Goal: Task Accomplishment & Management: Manage account settings

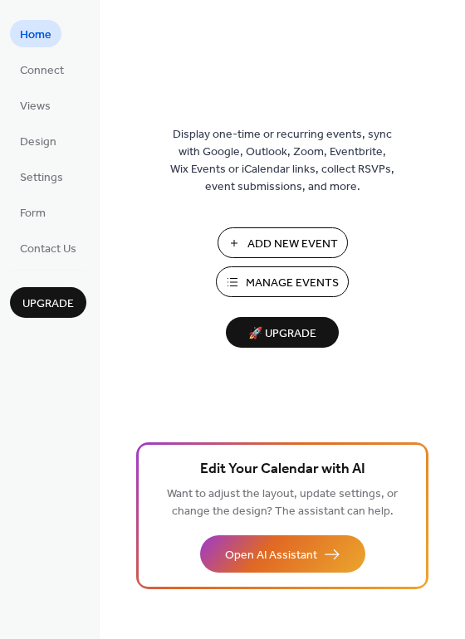
click at [309, 280] on span "Manage Events" at bounding box center [292, 283] width 93 height 17
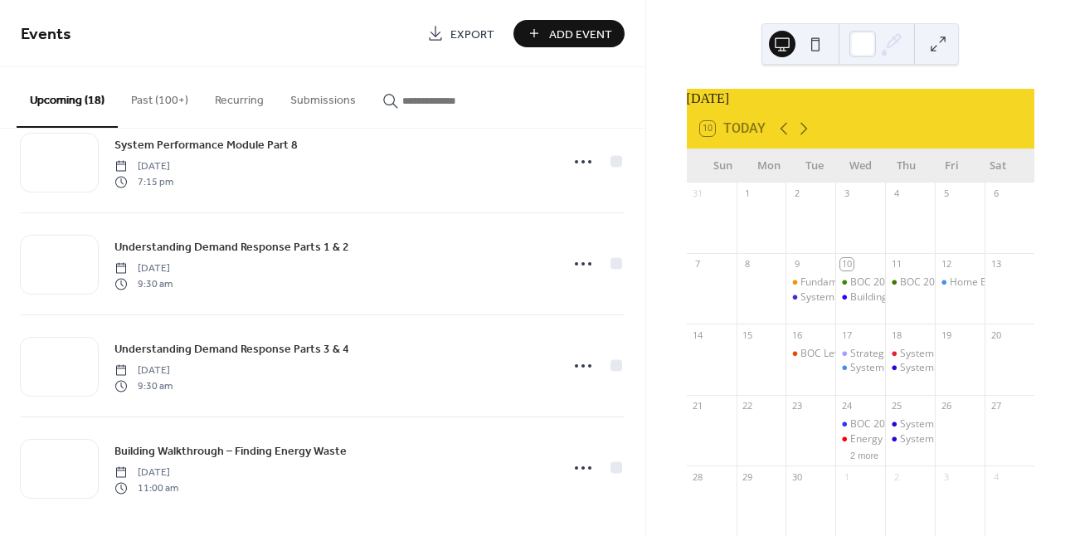
scroll to position [1474, 0]
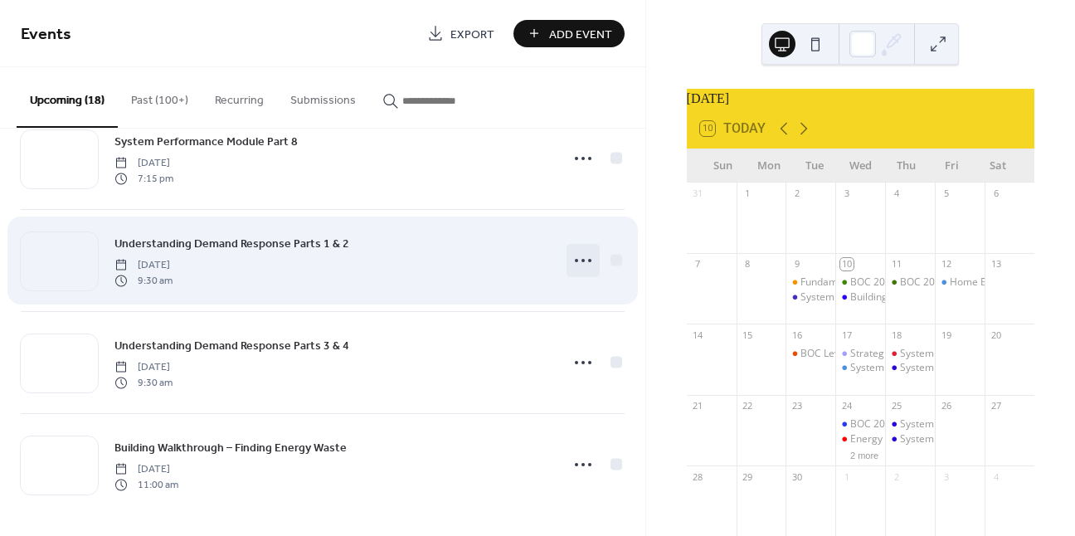
click at [584, 263] on icon at bounding box center [583, 260] width 27 height 27
click at [588, 259] on circle at bounding box center [589, 260] width 3 height 3
click at [586, 256] on icon at bounding box center [583, 260] width 27 height 27
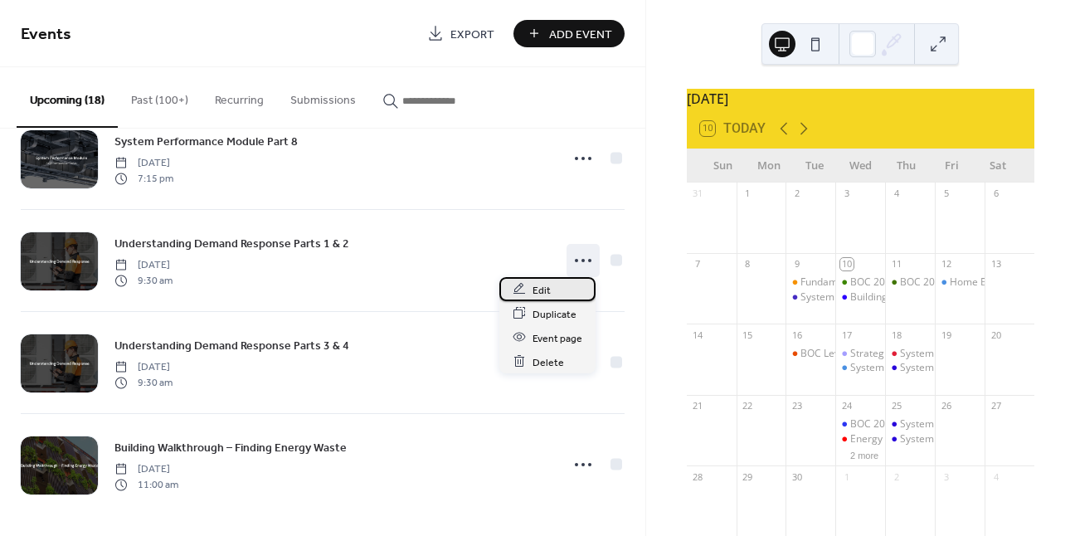
click at [551, 284] on div "Edit" at bounding box center [547, 289] width 96 height 24
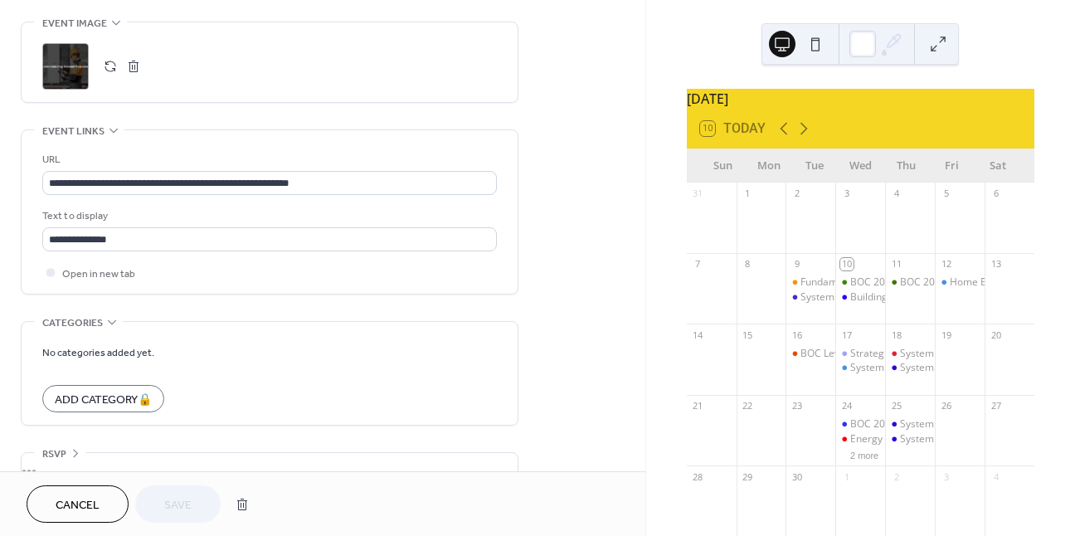
scroll to position [830, 0]
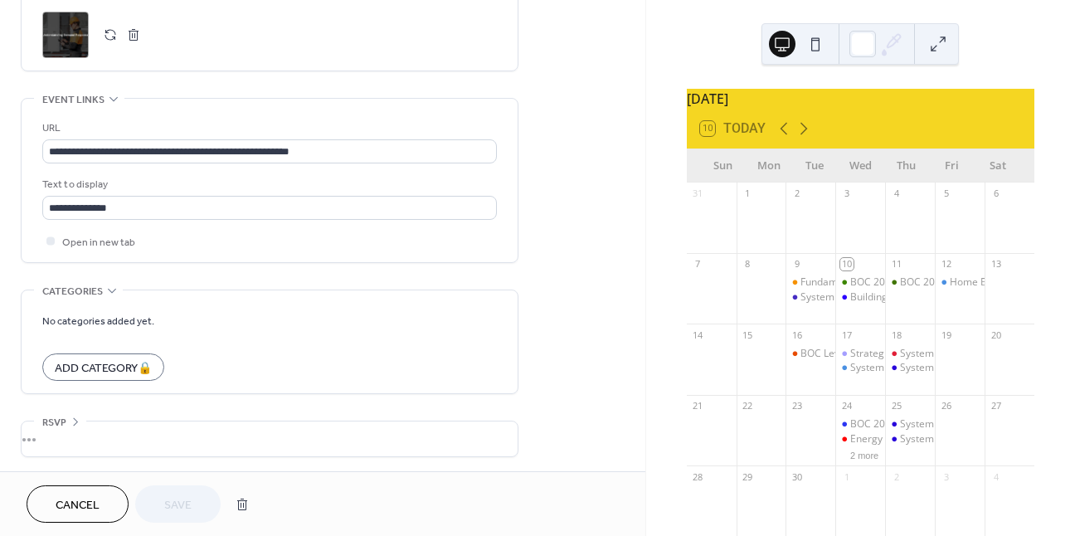
click at [49, 441] on div "•••" at bounding box center [270, 438] width 496 height 35
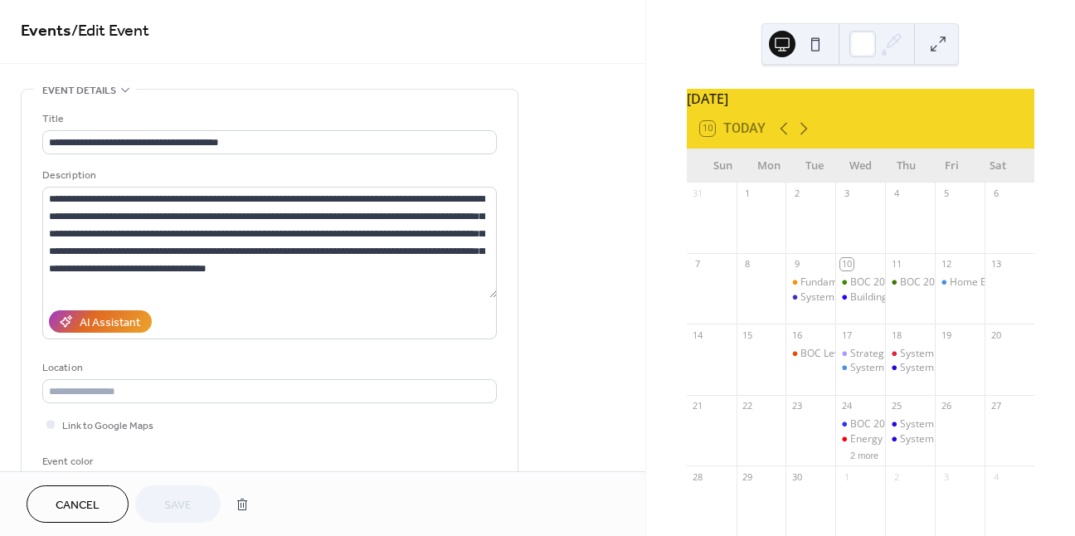
scroll to position [0, 0]
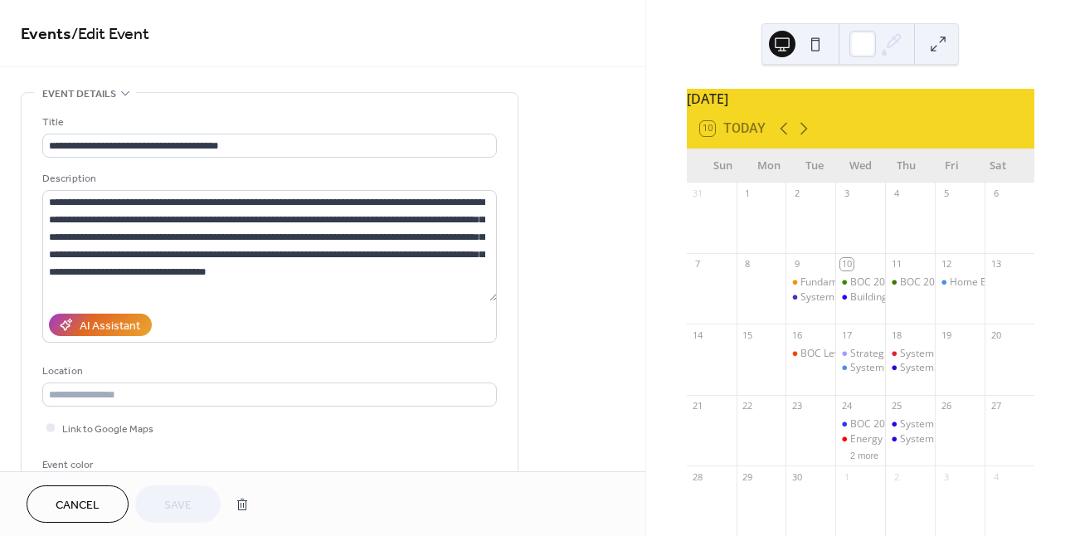
click at [86, 492] on button "Cancel" at bounding box center [78, 503] width 102 height 37
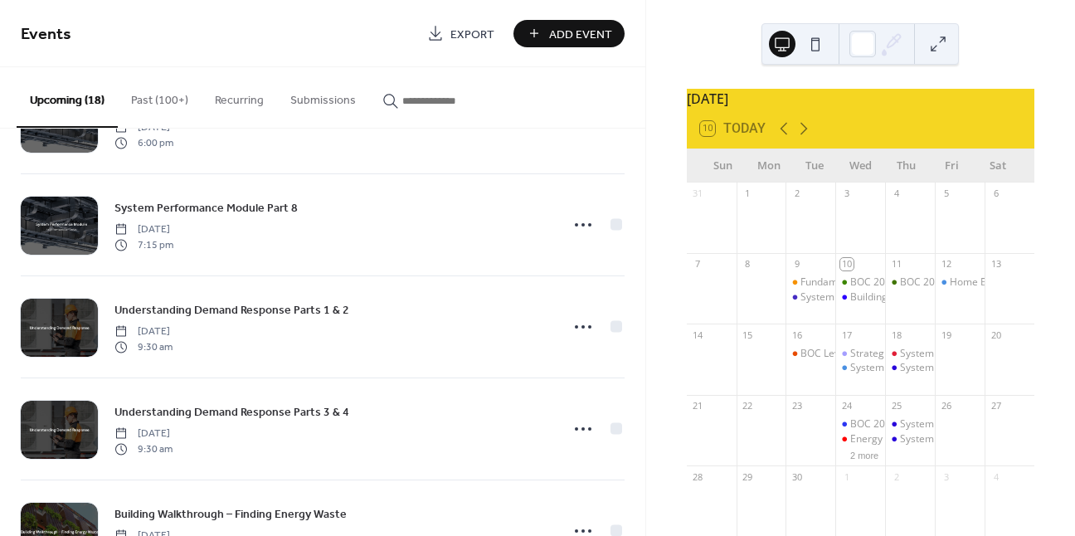
scroll to position [1410, 0]
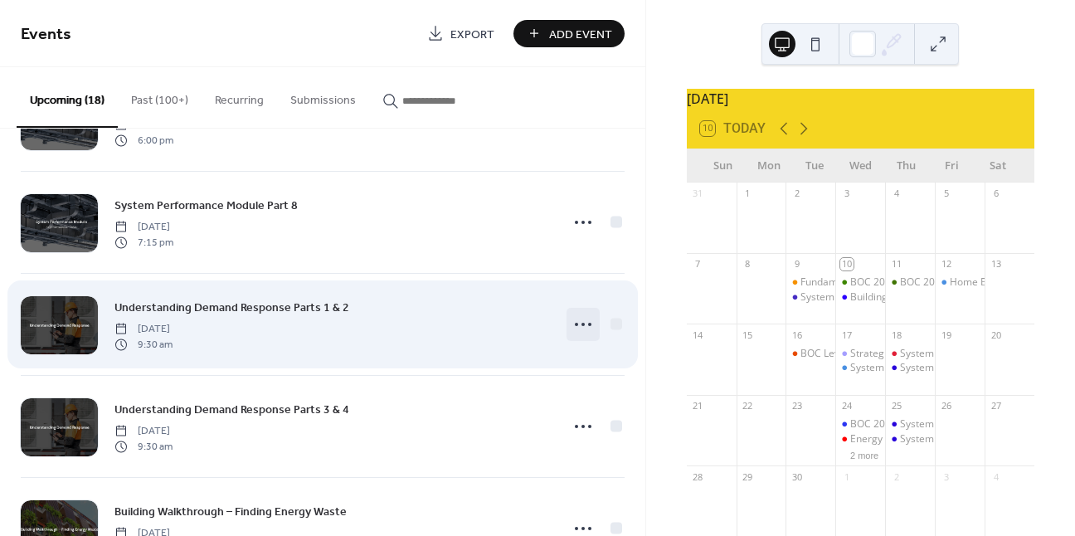
click at [583, 324] on icon at bounding box center [583, 324] width 27 height 27
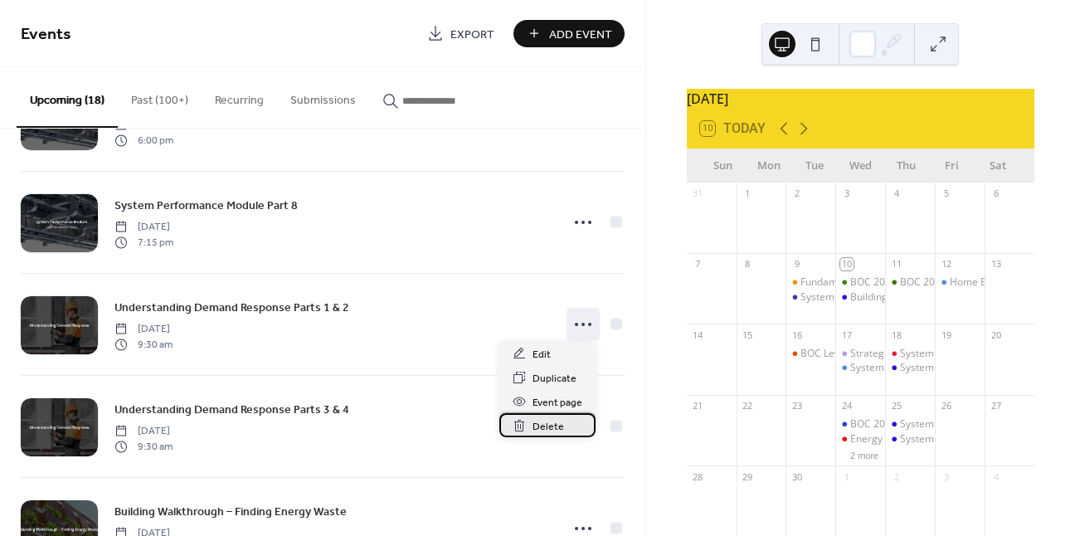
click at [548, 426] on span "Delete" at bounding box center [549, 426] width 32 height 17
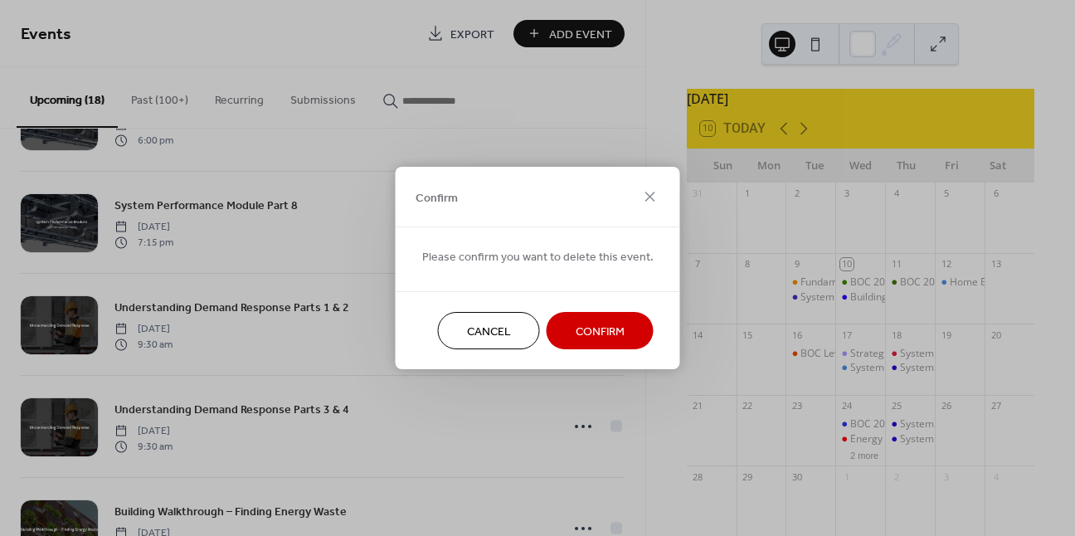
click at [605, 332] on span "Confirm" at bounding box center [600, 332] width 49 height 17
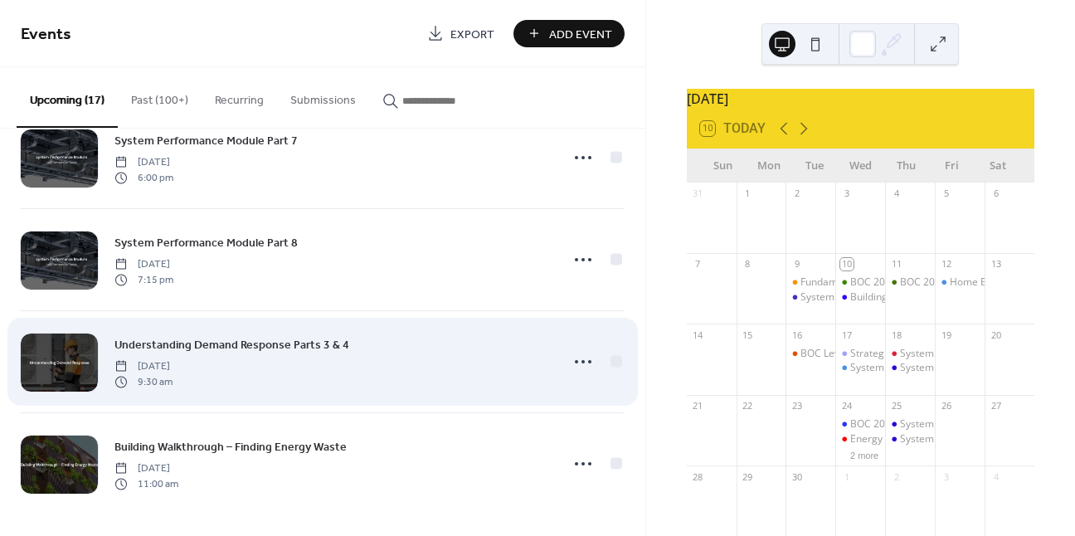
scroll to position [1372, 0]
click at [574, 363] on icon at bounding box center [583, 362] width 27 height 27
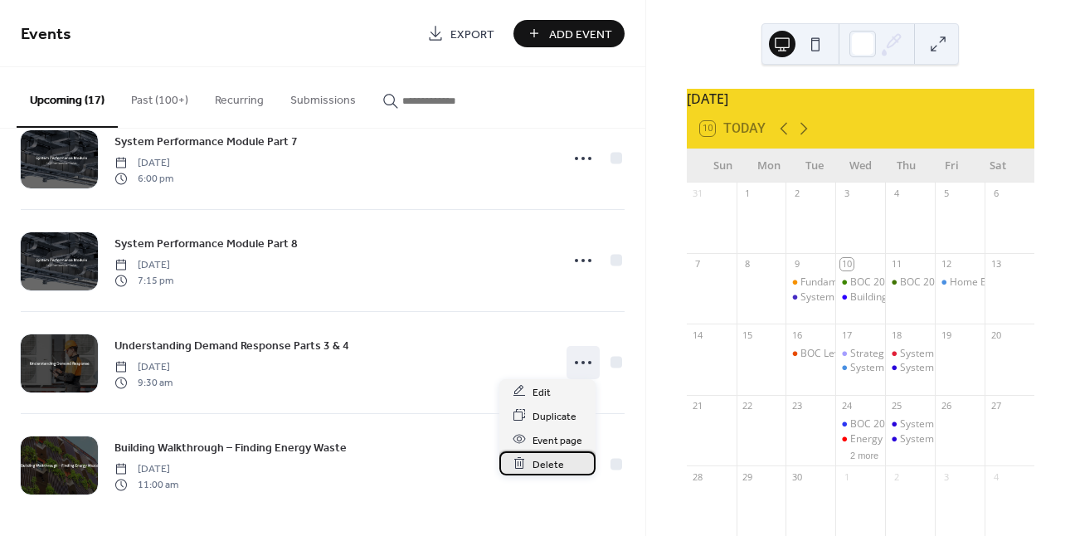
click at [567, 460] on div "Delete" at bounding box center [547, 463] width 96 height 24
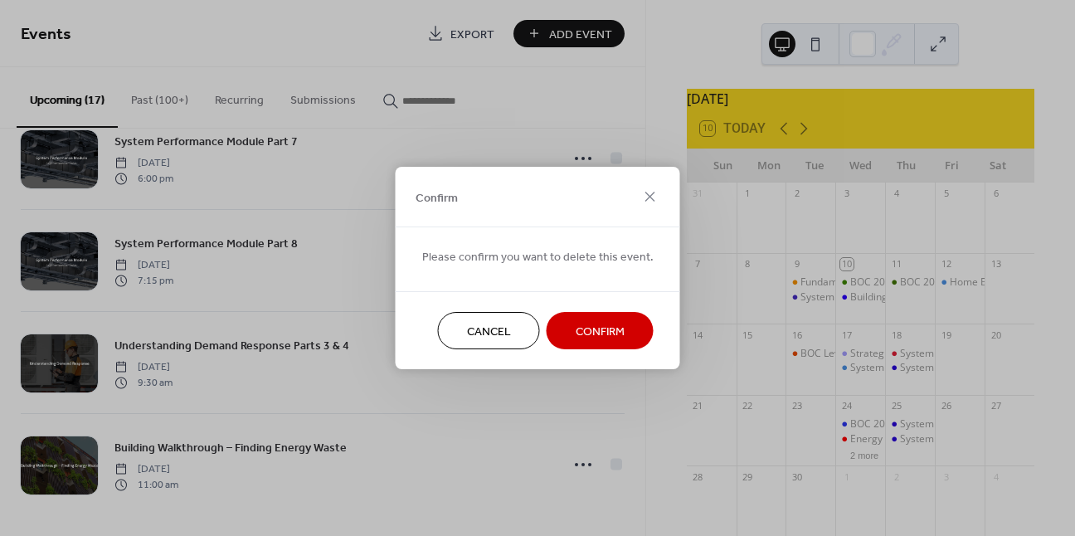
click at [619, 333] on span "Confirm" at bounding box center [600, 332] width 49 height 17
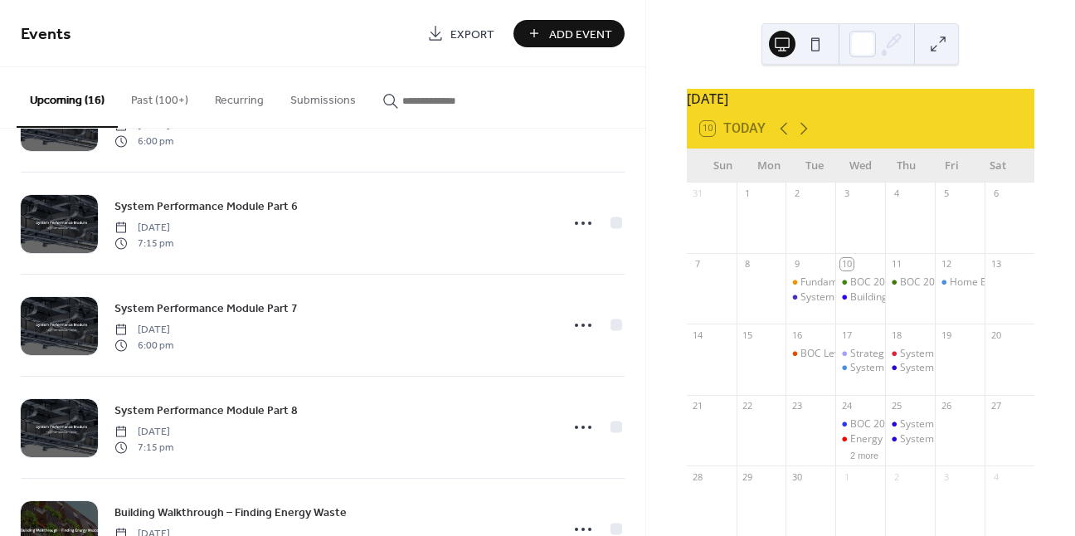
scroll to position [1271, 0]
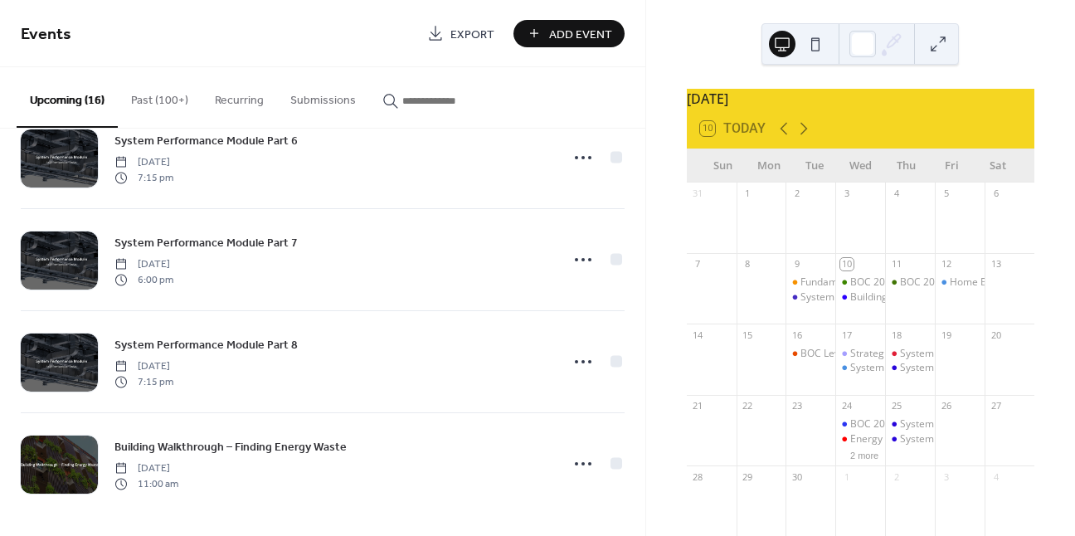
click at [645, 485] on div "[DATE] 10 [DATE] Sun Mon Tue Wed Thu Fri Sat 31 1 2 3 4 5 6 7 8 9 Fundamentals …" at bounding box center [860, 268] width 430 height 536
click at [647, 451] on div "[DATE] 10 [DATE] Sun Mon Tue Wed Thu Fri Sat 31 1 2 3 4 5 6 7 8 9 Fundamentals …" at bounding box center [860, 268] width 429 height 536
